Goal: Task Accomplishment & Management: Manage account settings

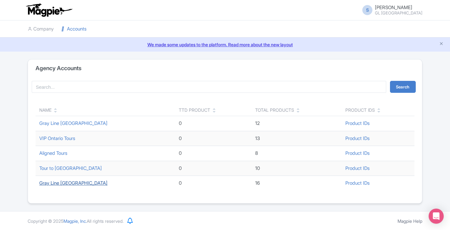
click at [59, 182] on link "Gray Line Toronto" at bounding box center [73, 183] width 68 height 6
click at [67, 124] on link "Gray Line [GEOGRAPHIC_DATA]" at bounding box center [73, 123] width 68 height 6
click at [60, 125] on link "Gray Line [GEOGRAPHIC_DATA]" at bounding box center [73, 123] width 68 height 6
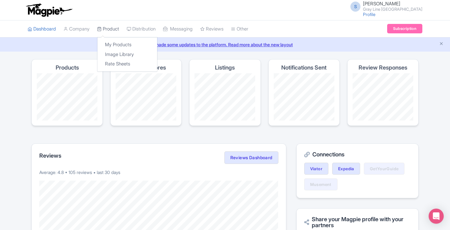
click at [117, 29] on link "Product" at bounding box center [108, 28] width 22 height 17
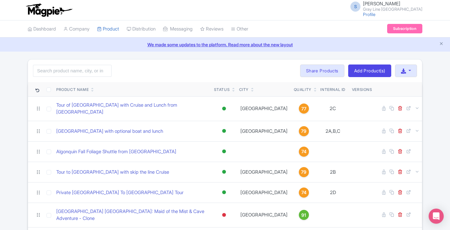
click at [41, 14] on img at bounding box center [49, 10] width 49 height 14
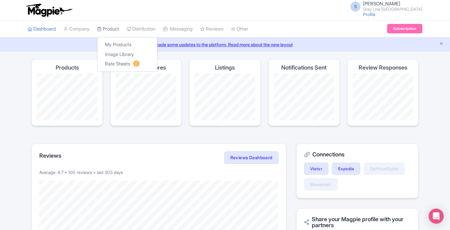
click at [119, 28] on link "Product" at bounding box center [108, 28] width 22 height 17
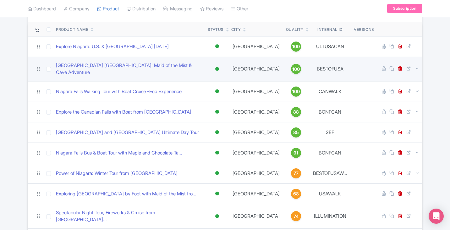
scroll to position [63, 0]
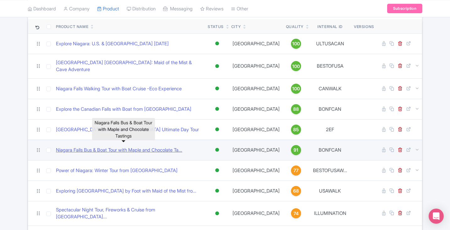
click at [143, 147] on link "Niagara Falls Bus & Boat Tour with Maple and Chocolate Ta..." at bounding box center [119, 150] width 126 height 7
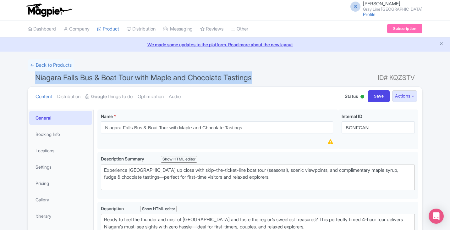
drag, startPoint x: 270, startPoint y: 78, endPoint x: 34, endPoint y: 77, distance: 236.5
click at [34, 77] on h1 "Niagara Falls Bus & Boat Tour with Maple and Chocolate Tastings ID# KQZSTV" at bounding box center [225, 78] width 395 height 15
copy span "Niagara Falls Bus & Boat Tour with Maple and Chocolate Tastings"
click at [64, 65] on link "← Back to Products" at bounding box center [51, 65] width 47 height 12
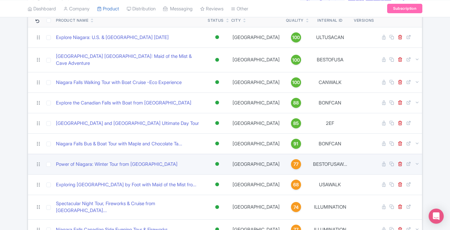
scroll to position [63, 0]
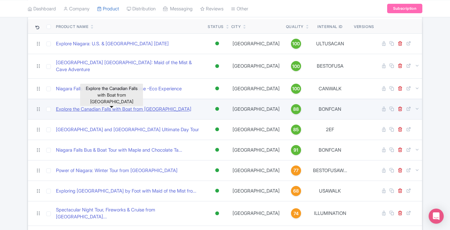
click at [145, 106] on link "Explore the Canadian Falls with Boat from [GEOGRAPHIC_DATA]" at bounding box center [124, 109] width 136 height 7
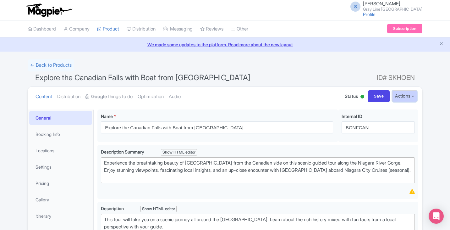
click at [404, 99] on button "Actions" at bounding box center [405, 96] width 25 height 12
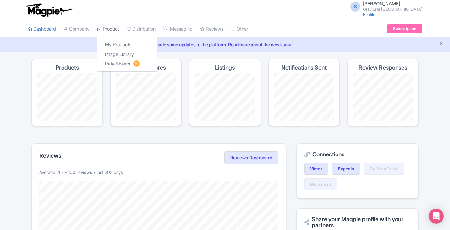
click at [102, 28] on icon at bounding box center [99, 29] width 4 height 4
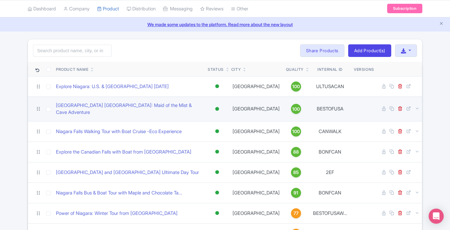
scroll to position [31, 0]
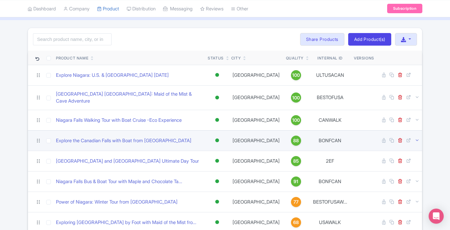
click at [417, 138] on icon at bounding box center [417, 140] width 5 height 5
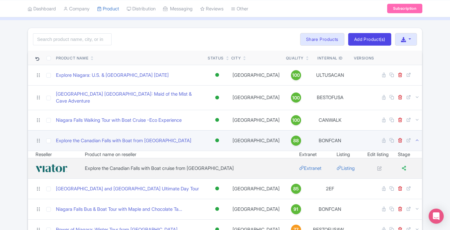
click at [419, 138] on icon at bounding box center [417, 140] width 5 height 5
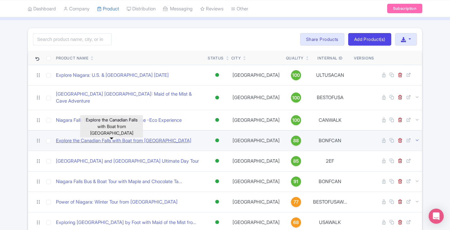
click at [155, 138] on link "Explore the Canadian Falls with Boat from [GEOGRAPHIC_DATA]" at bounding box center [124, 140] width 136 height 7
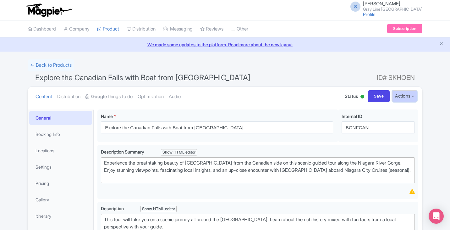
click at [403, 96] on button "Actions" at bounding box center [405, 96] width 25 height 12
click at [275, 76] on h1 "Explore the Canadian Falls with Boat from Canada ID# SKHOEN" at bounding box center [225, 78] width 395 height 15
click at [40, 65] on link "← Back to Products" at bounding box center [51, 65] width 47 height 12
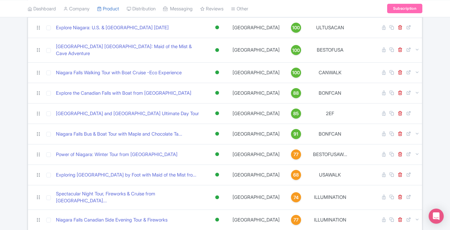
scroll to position [94, 0]
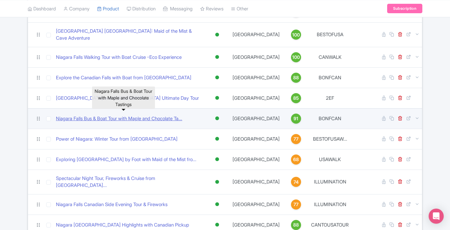
click at [159, 115] on link "Niagara Falls Bus & Boat Tour with Maple and Chocolate Ta..." at bounding box center [119, 118] width 126 height 7
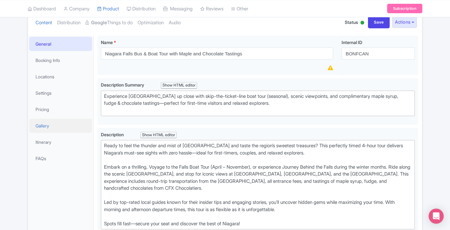
scroll to position [63, 0]
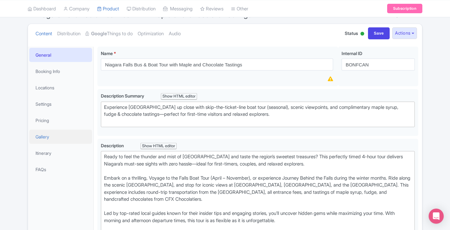
click at [54, 131] on link "Gallery" at bounding box center [60, 137] width 63 height 14
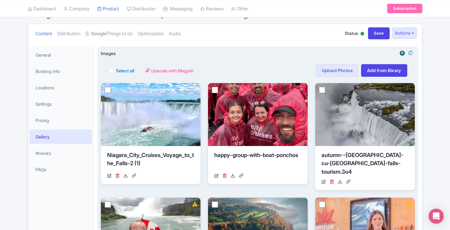
click at [116, 70] on label "Select all" at bounding box center [125, 70] width 18 height 7
click at [116, 70] on input "Select all" at bounding box center [118, 69] width 4 height 4
checkbox input "true"
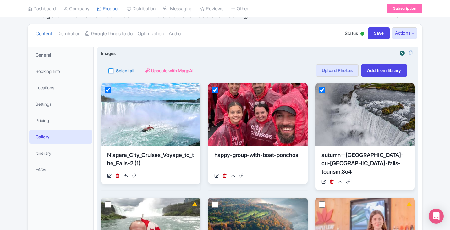
checkbox input "true"
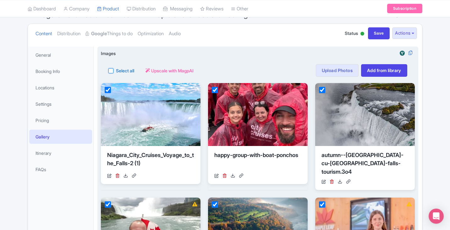
checkbox input "true"
click at [164, 72] on button "Actions" at bounding box center [153, 70] width 25 height 13
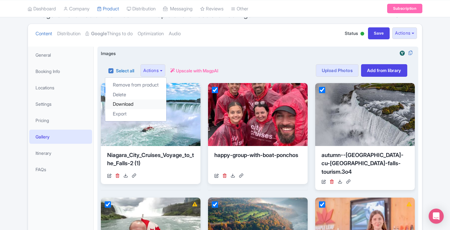
click at [142, 102] on link "Download" at bounding box center [135, 104] width 61 height 10
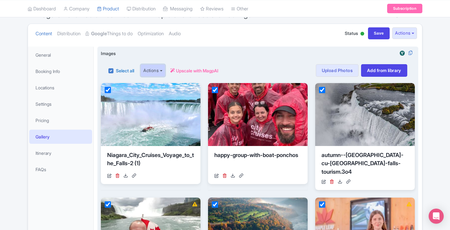
click at [154, 72] on button "Actions" at bounding box center [153, 70] width 25 height 13
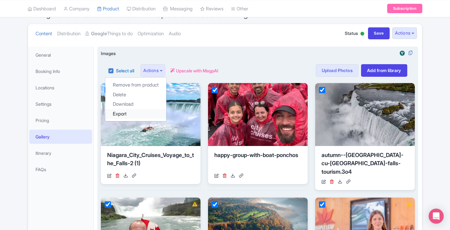
click at [133, 111] on link "Export" at bounding box center [135, 114] width 61 height 10
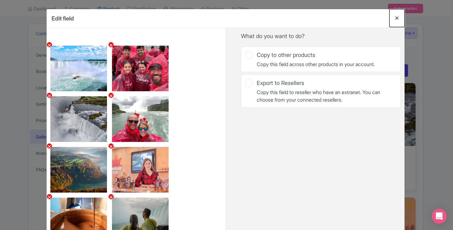
click at [396, 18] on button "Close" at bounding box center [396, 18] width 15 height 18
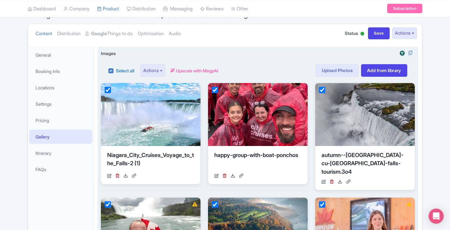
click at [115, 70] on div "Select all" at bounding box center [122, 70] width 26 height 13
click at [116, 71] on label "Select all" at bounding box center [125, 70] width 18 height 7
click at [116, 71] on input "Select all" at bounding box center [118, 69] width 4 height 4
checkbox input "false"
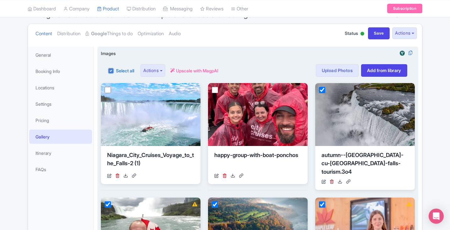
checkbox input "false"
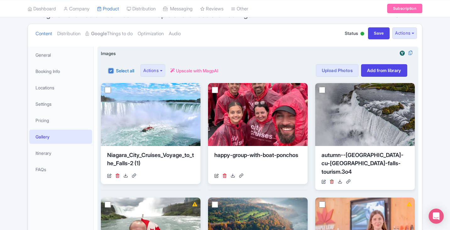
checkbox input "false"
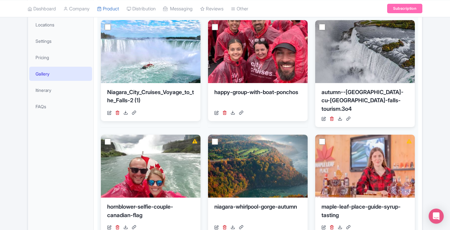
scroll to position [0, 0]
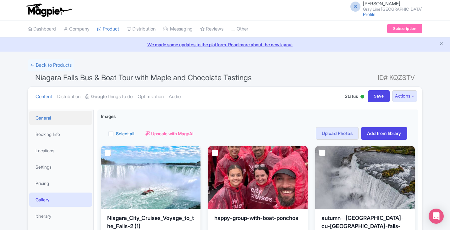
click at [50, 120] on link "General" at bounding box center [60, 118] width 63 height 14
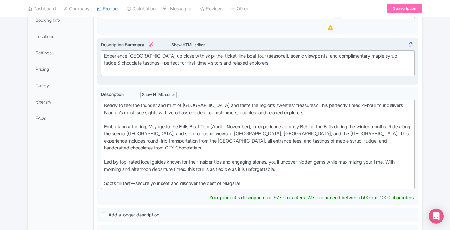
scroll to position [126, 0]
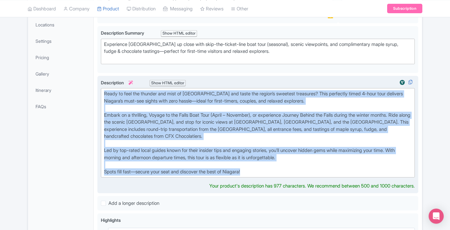
drag, startPoint x: 257, startPoint y: 170, endPoint x: 101, endPoint y: 89, distance: 175.8
click at [101, 89] on trix-editor "Ready to feel the thunder and mist of [GEOGRAPHIC_DATA] and taste the region’s …" at bounding box center [258, 132] width 314 height 89
copy div "Ready to feel the thunder and mist of [GEOGRAPHIC_DATA] and taste the region’s …"
click at [222, 137] on div "Ready to feel the thunder and mist of [GEOGRAPHIC_DATA] and taste the region’s …" at bounding box center [258, 132] width 308 height 85
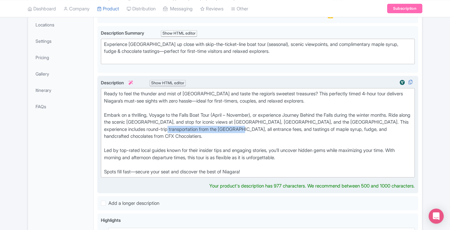
drag, startPoint x: 254, startPoint y: 130, endPoint x: 178, endPoint y: 129, distance: 75.8
click at [178, 129] on div "Ready to feel the thunder and mist of [GEOGRAPHIC_DATA] and taste the region’s …" at bounding box center [258, 132] width 308 height 85
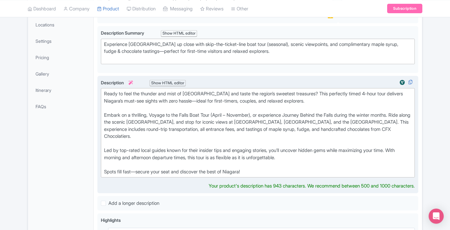
type trix-editor "<div>Ready to feel the thunder and mist of [GEOGRAPHIC_DATA] and taste the regi…"
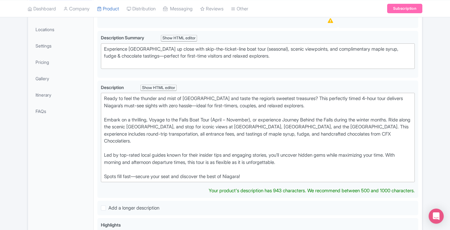
scroll to position [94, 0]
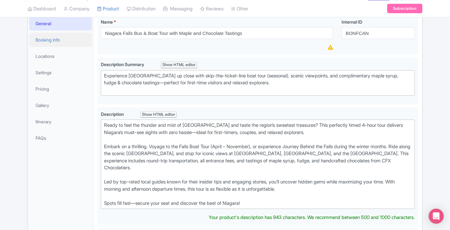
click at [58, 44] on link "Booking Info" at bounding box center [60, 40] width 63 height 14
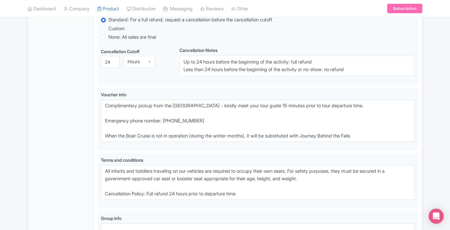
scroll to position [472, 0]
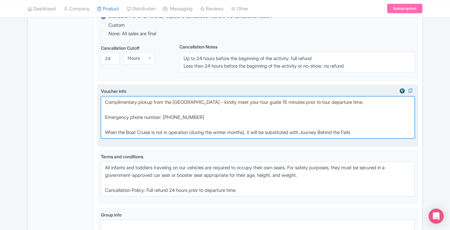
drag, startPoint x: 211, startPoint y: 116, endPoint x: 171, endPoint y: 116, distance: 40.3
click at [171, 116] on textarea "Complimentary pickup from the [GEOGRAPHIC_DATA] - kindly meet your tour guide 1…" at bounding box center [258, 117] width 314 height 42
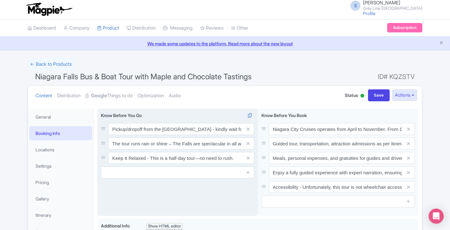
scroll to position [0, 0]
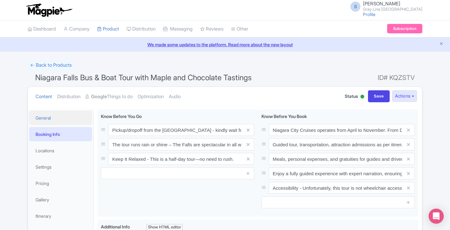
click at [49, 123] on link "General" at bounding box center [60, 118] width 63 height 14
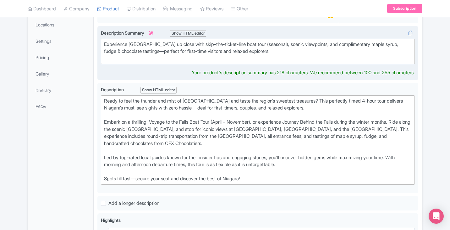
scroll to position [133, 0]
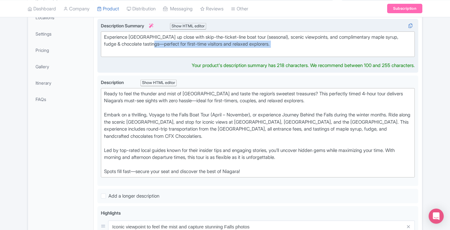
drag, startPoint x: 277, startPoint y: 51, endPoint x: 157, endPoint y: 44, distance: 120.1
click at [157, 44] on div "Experience [GEOGRAPHIC_DATA] up close with skip-the-ticket-line boat tour (seas…" at bounding box center [258, 44] width 308 height 21
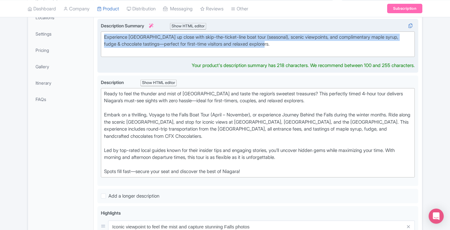
drag, startPoint x: 115, startPoint y: 36, endPoint x: 279, endPoint y: 44, distance: 164.7
click at [279, 44] on trix-editor "Experience [GEOGRAPHIC_DATA] up close with skip-the-ticket-line boat tour (seas…" at bounding box center [258, 44] width 314 height 26
type trix-editor "<div>Experience [GEOGRAPHIC_DATA] up close with skip-the-ticket-line boat tour …"
copy div "Experience [GEOGRAPHIC_DATA] up close with skip-the-ticket-line boat tour (seas…"
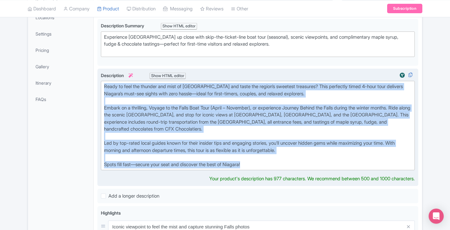
drag, startPoint x: 257, startPoint y: 165, endPoint x: 103, endPoint y: 86, distance: 173.0
click at [103, 86] on trix-editor "Ready to feel the thunder and mist of [GEOGRAPHIC_DATA] and taste the region’s …" at bounding box center [258, 125] width 314 height 89
type trix-editor "<div>Ready to feel the thunder and mist of [GEOGRAPHIC_DATA] and taste the regi…"
copy div "Ready to feel the thunder and mist of [GEOGRAPHIC_DATA] and taste the region’s …"
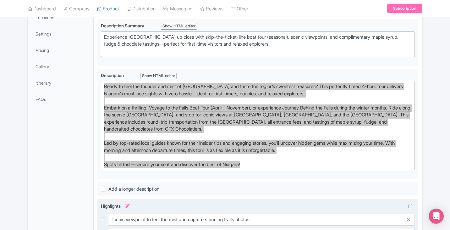
scroll to position [0, 0]
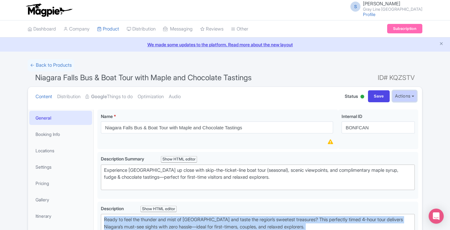
click at [394, 98] on button "Actions" at bounding box center [405, 96] width 25 height 12
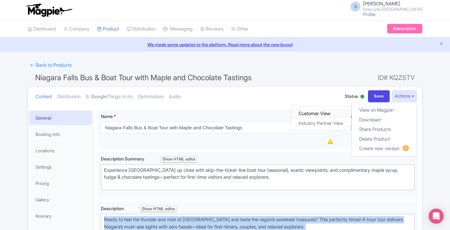
click at [321, 114] on link "Customer View" at bounding box center [322, 114] width 60 height 10
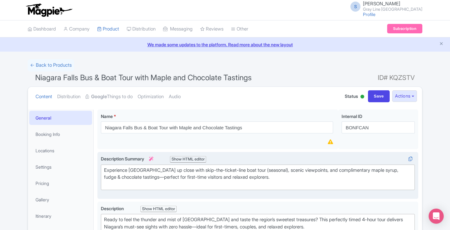
click at [99, 192] on div "Experience [GEOGRAPHIC_DATA] up close with skip-the-ticket-line boat tour (seas…" at bounding box center [258, 175] width 321 height 47
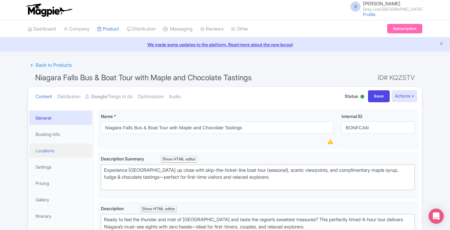
click at [62, 152] on link "Locations" at bounding box center [60, 150] width 63 height 14
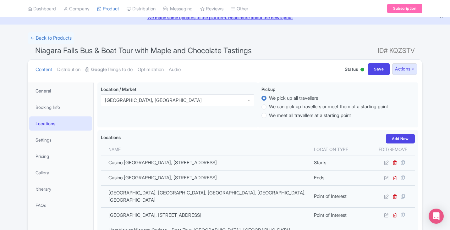
scroll to position [126, 0]
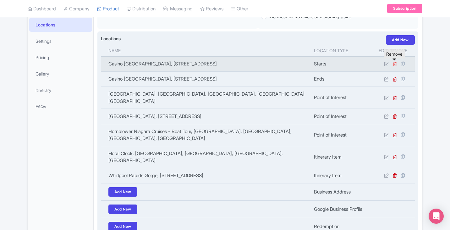
click at [395, 63] on icon at bounding box center [395, 63] width 5 height 5
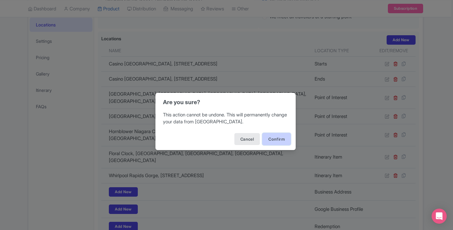
click at [274, 139] on button "Confirm" at bounding box center [276, 139] width 28 height 12
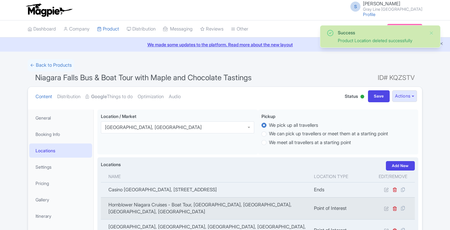
scroll to position [109, 0]
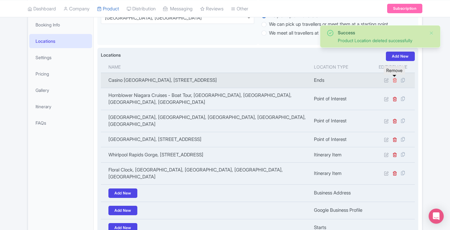
click at [396, 79] on icon at bounding box center [395, 80] width 5 height 5
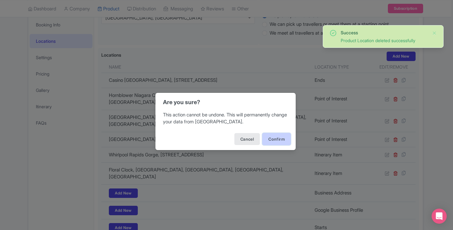
click at [281, 139] on button "Confirm" at bounding box center [276, 139] width 28 height 12
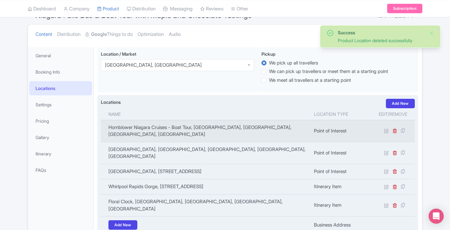
scroll to position [63, 0]
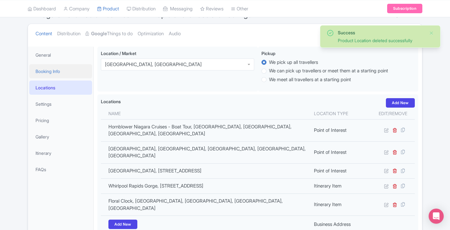
click at [58, 69] on link "Booking Info" at bounding box center [60, 71] width 63 height 14
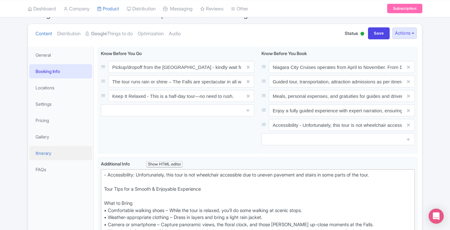
click at [53, 153] on link "Itinerary" at bounding box center [60, 153] width 63 height 14
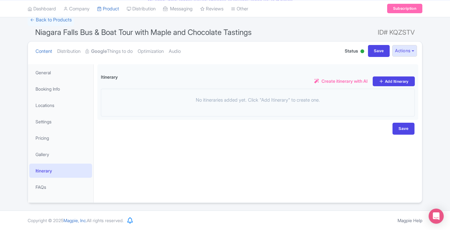
scroll to position [45, 0]
click at [53, 72] on link "General" at bounding box center [60, 72] width 63 height 14
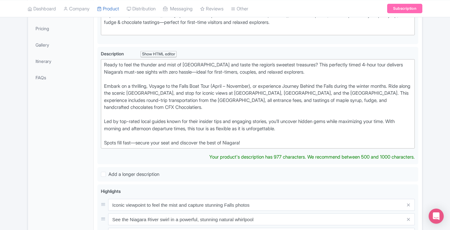
scroll to position [0, 0]
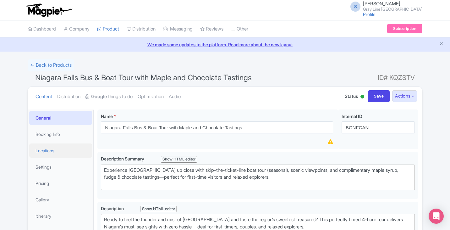
click at [55, 150] on link "Locations" at bounding box center [60, 150] width 63 height 14
